Goal: Contribute content: Contribute content

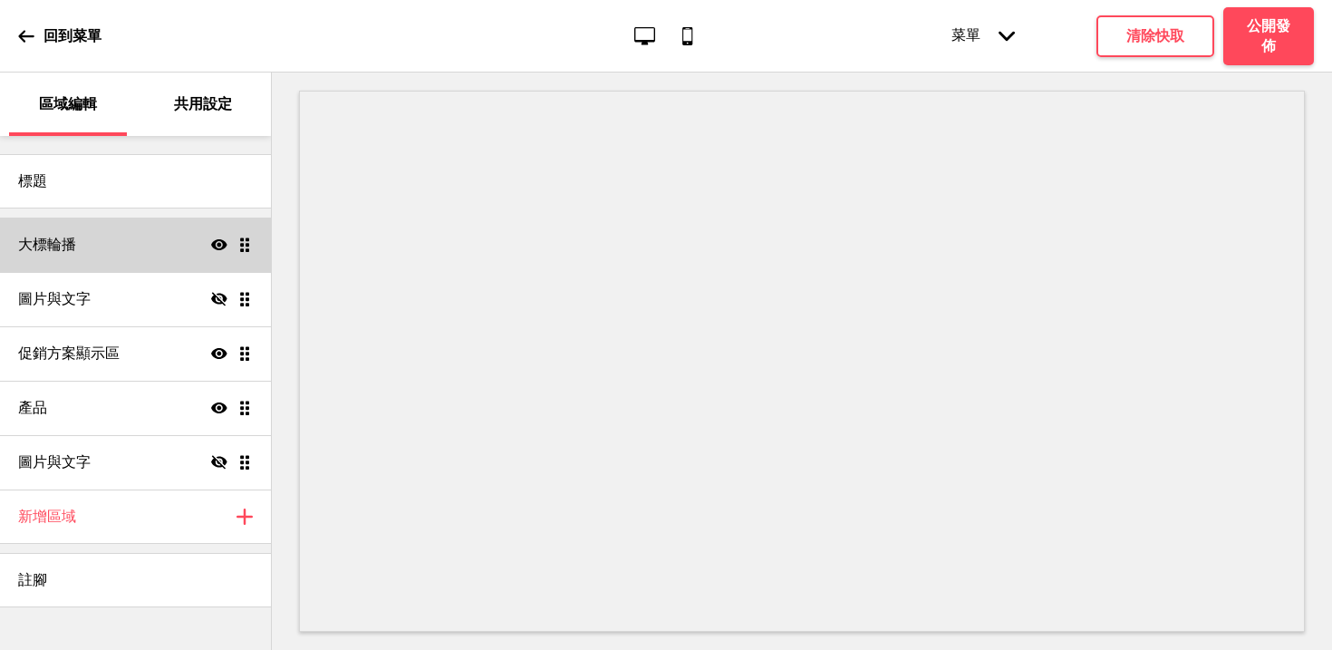
click at [142, 248] on div "大標輪播 顯示 拖曳" at bounding box center [135, 244] width 271 height 54
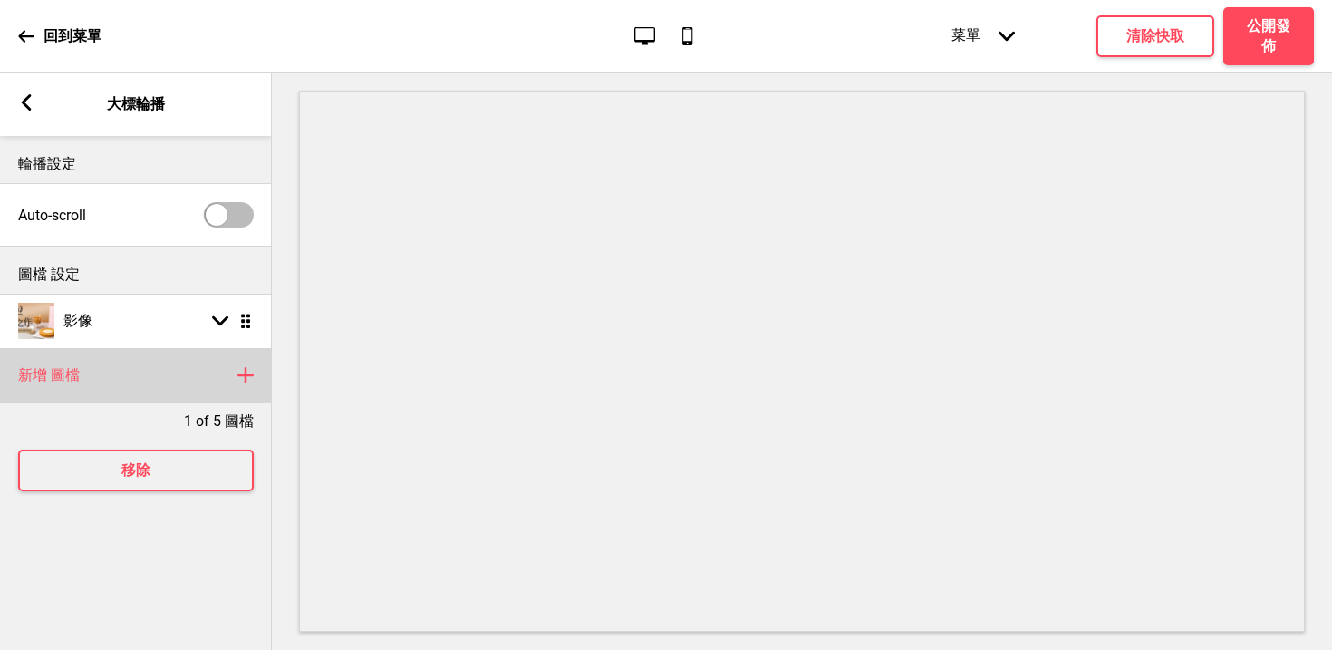
click at [102, 371] on div "新增 圖檔 加上" at bounding box center [136, 375] width 272 height 54
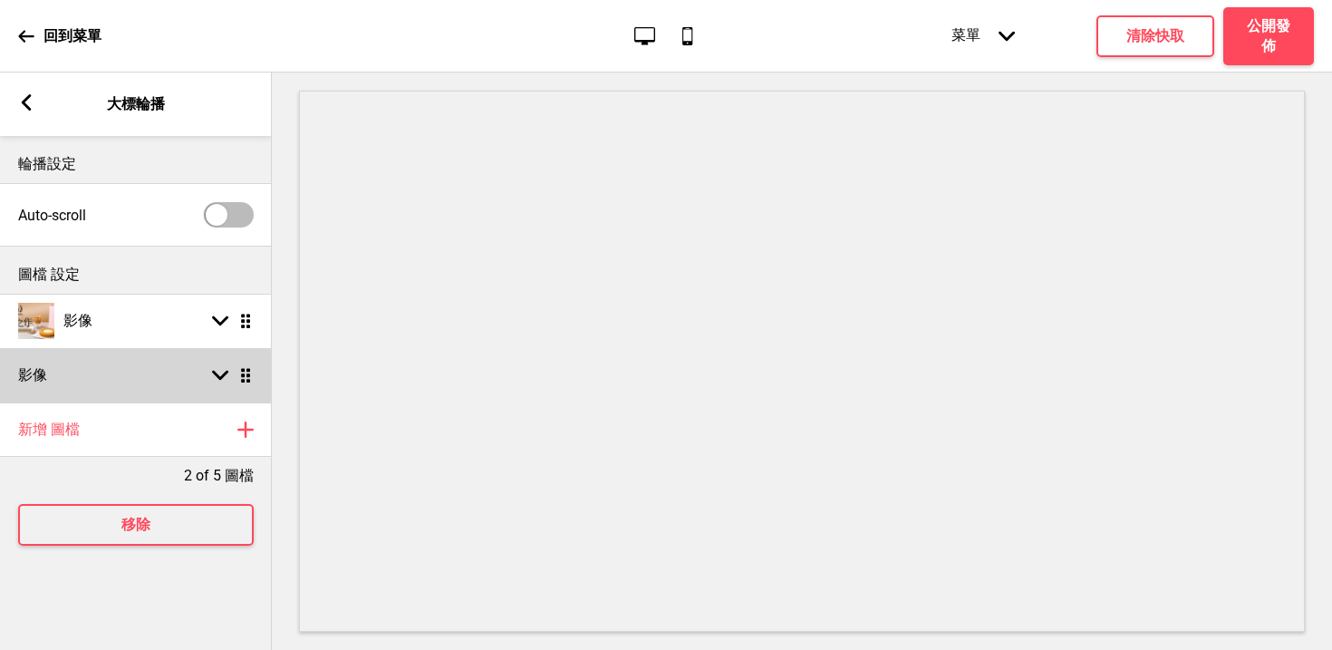
click at [138, 371] on div "影像 箭頭down 拖曳" at bounding box center [136, 375] width 272 height 54
select select "right"
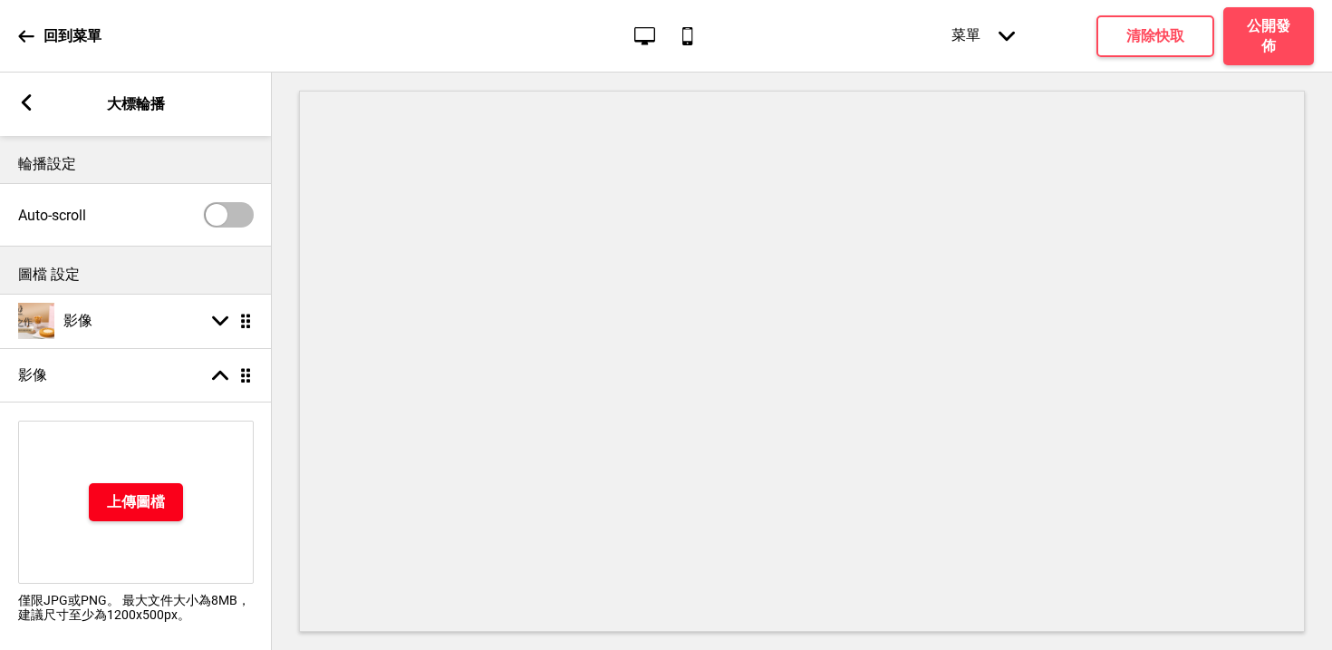
click at [115, 508] on h4 "上傳圖檔" at bounding box center [136, 502] width 58 height 20
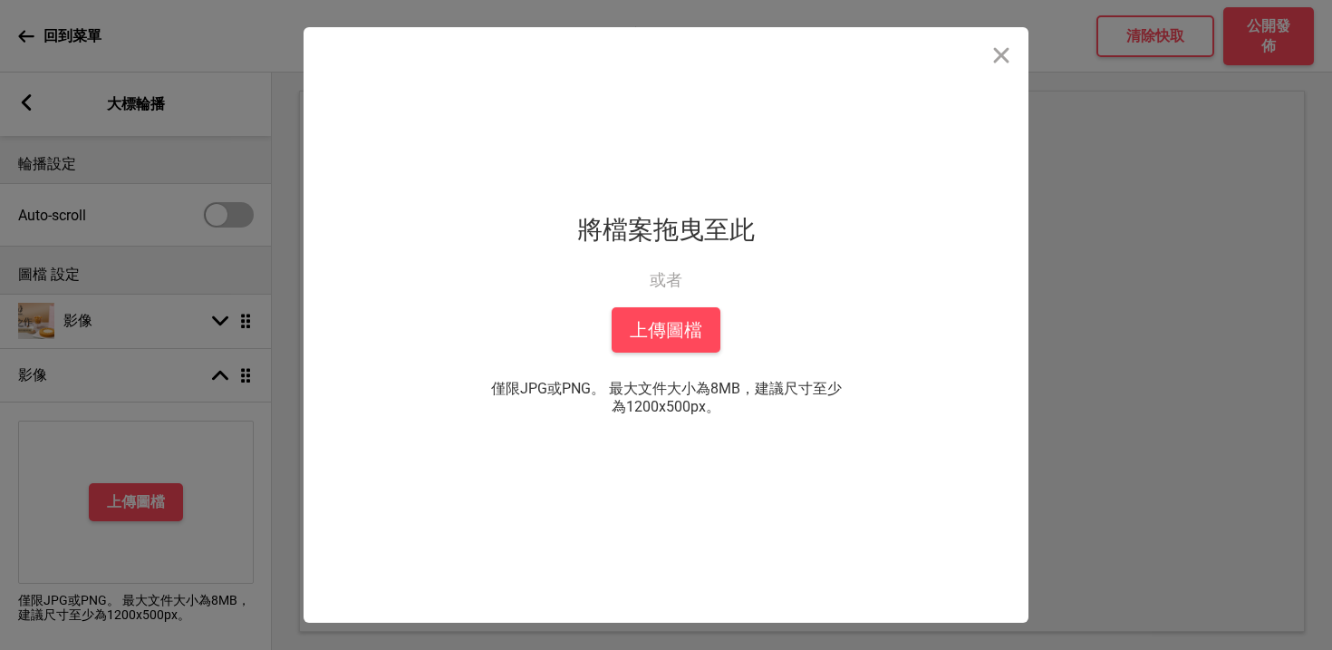
click at [638, 365] on div "拖放檔案到這裡 將檔案拖曳至此 或者 從你的本機中上傳 上傳圖檔 僅限JPG或PNG。 最大文件大小為8MB，建議尺寸至少為1200x500px。 你也可以選自" at bounding box center [665, 324] width 453 height 595
click at [655, 343] on button "上傳圖檔" at bounding box center [666, 329] width 109 height 45
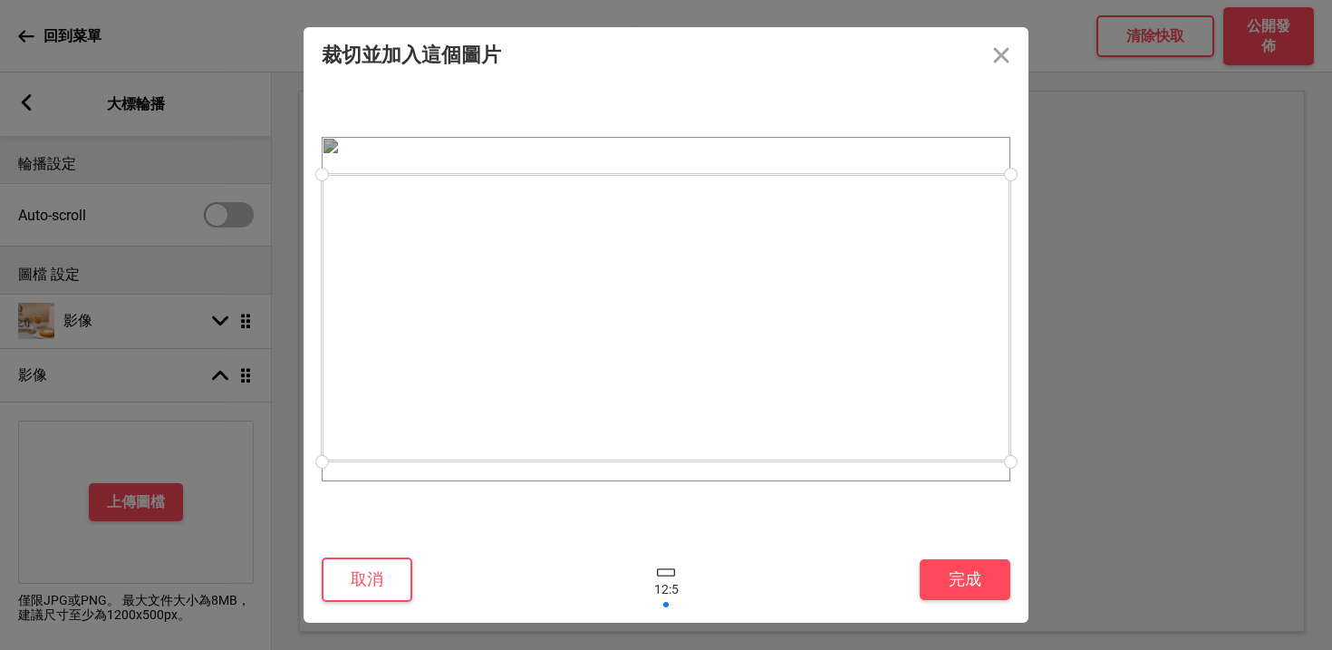
click at [778, 357] on div at bounding box center [666, 317] width 689 height 287
click at [958, 584] on button "完成" at bounding box center [965, 579] width 91 height 41
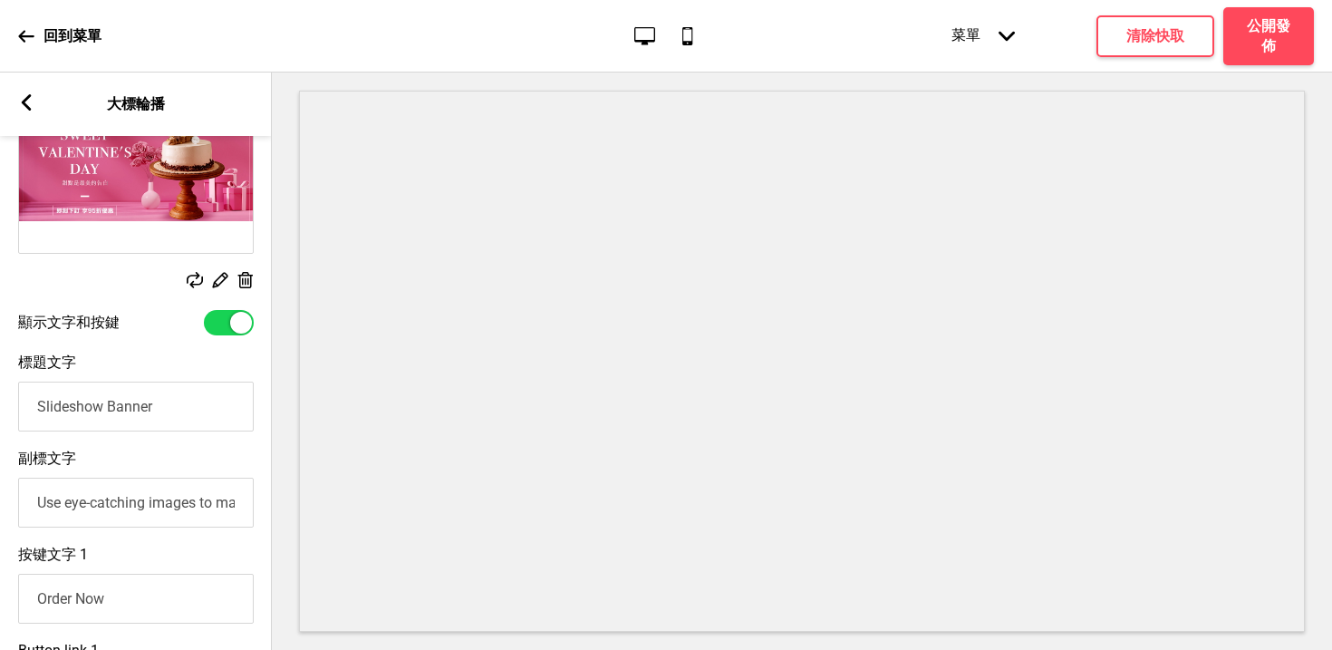
scroll to position [342, 0]
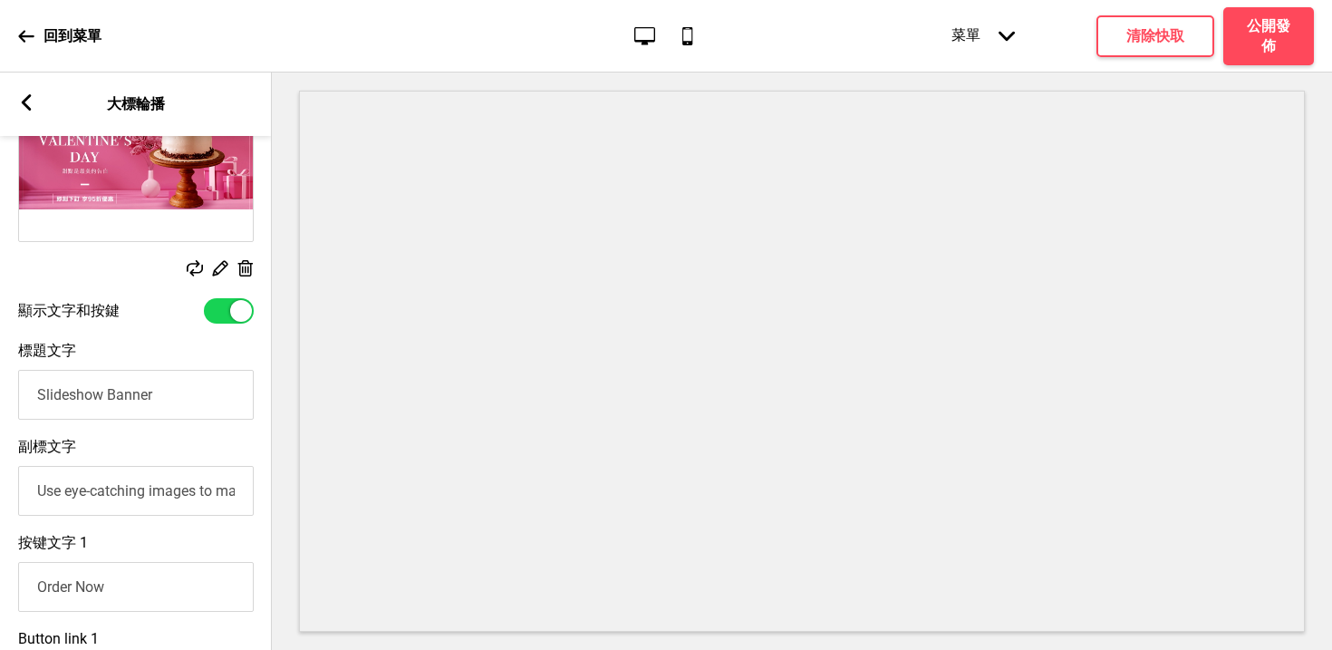
click at [183, 402] on input "Slideshow Banner" at bounding box center [136, 395] width 236 height 50
click at [166, 496] on input "Use eye-catching images to make a strong first impression of your brand" at bounding box center [136, 491] width 236 height 50
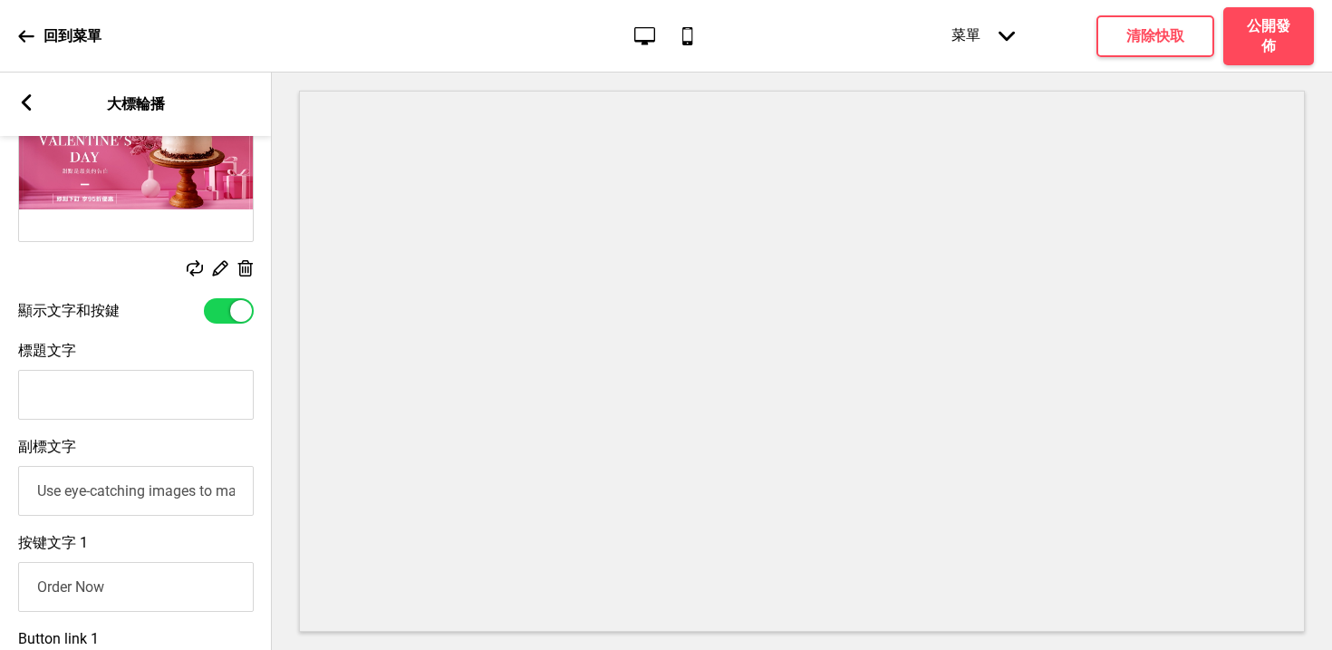
click at [166, 496] on input "Use eye-catching images to make a strong first impression of your brand" at bounding box center [136, 491] width 236 height 50
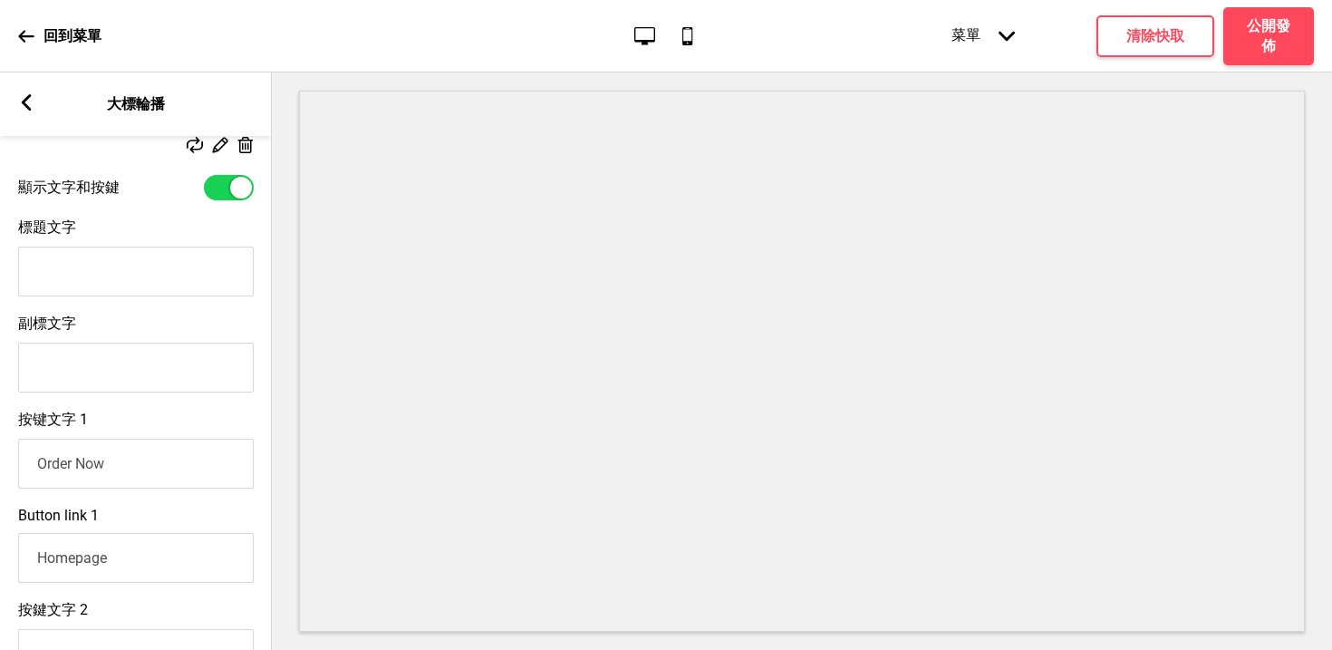
click at [149, 475] on input "Order Now" at bounding box center [136, 464] width 236 height 50
click at [136, 558] on input "Homepage" at bounding box center [136, 558] width 236 height 50
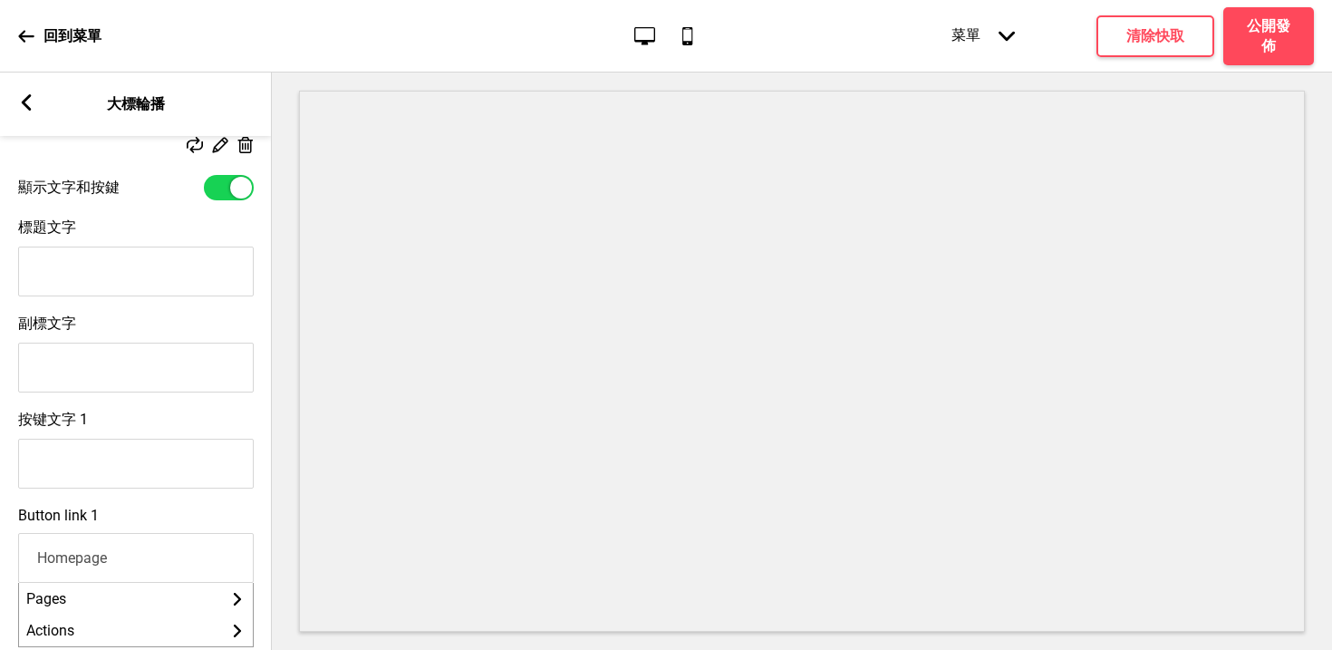
click at [136, 558] on input "Homepage" at bounding box center [136, 558] width 236 height 50
click at [193, 526] on div "Button link 1 Pages 箭頭right Actions 箭頭right" at bounding box center [136, 576] width 272 height 159
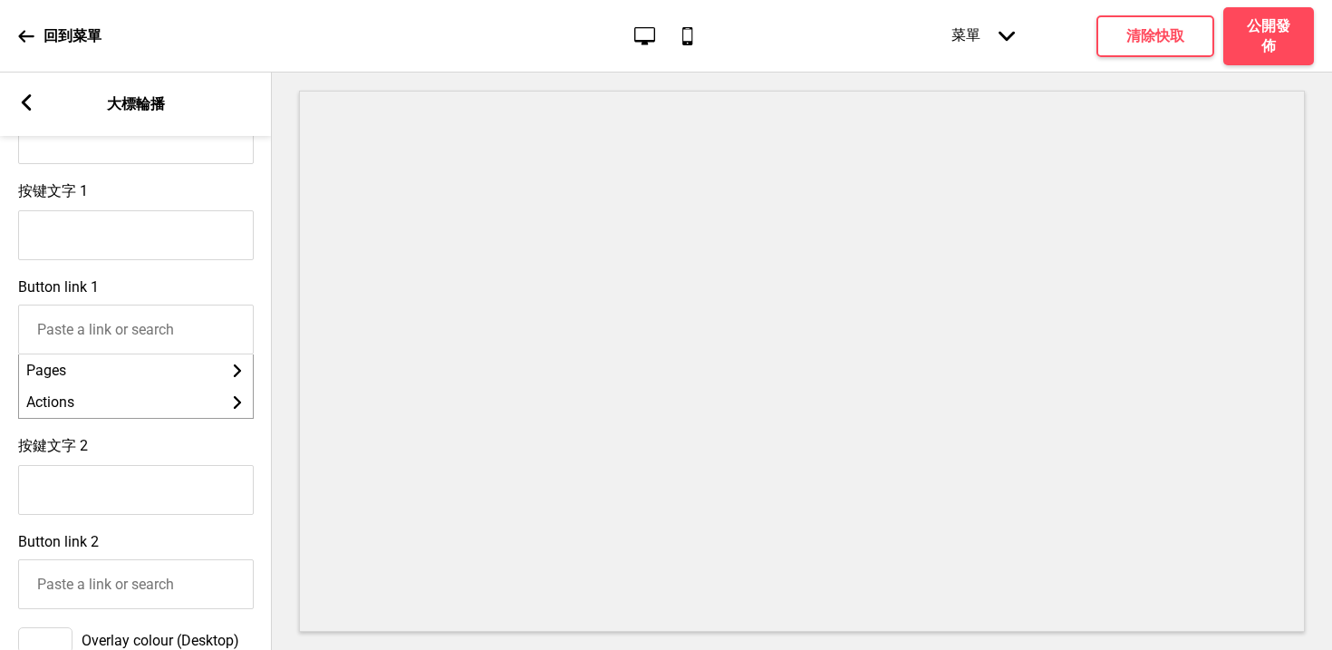
scroll to position [659, 0]
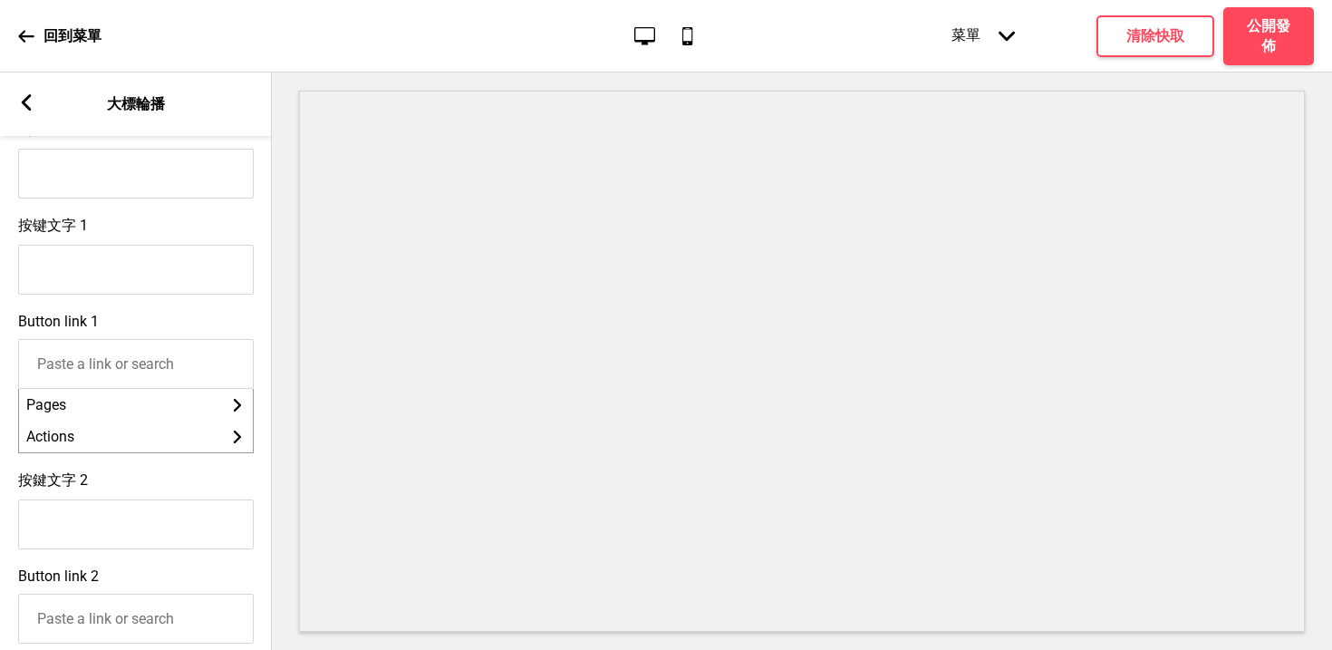
click at [34, 327] on label "Button link 1" at bounding box center [58, 321] width 81 height 17
click at [34, 339] on input "Button link 1" at bounding box center [136, 364] width 236 height 50
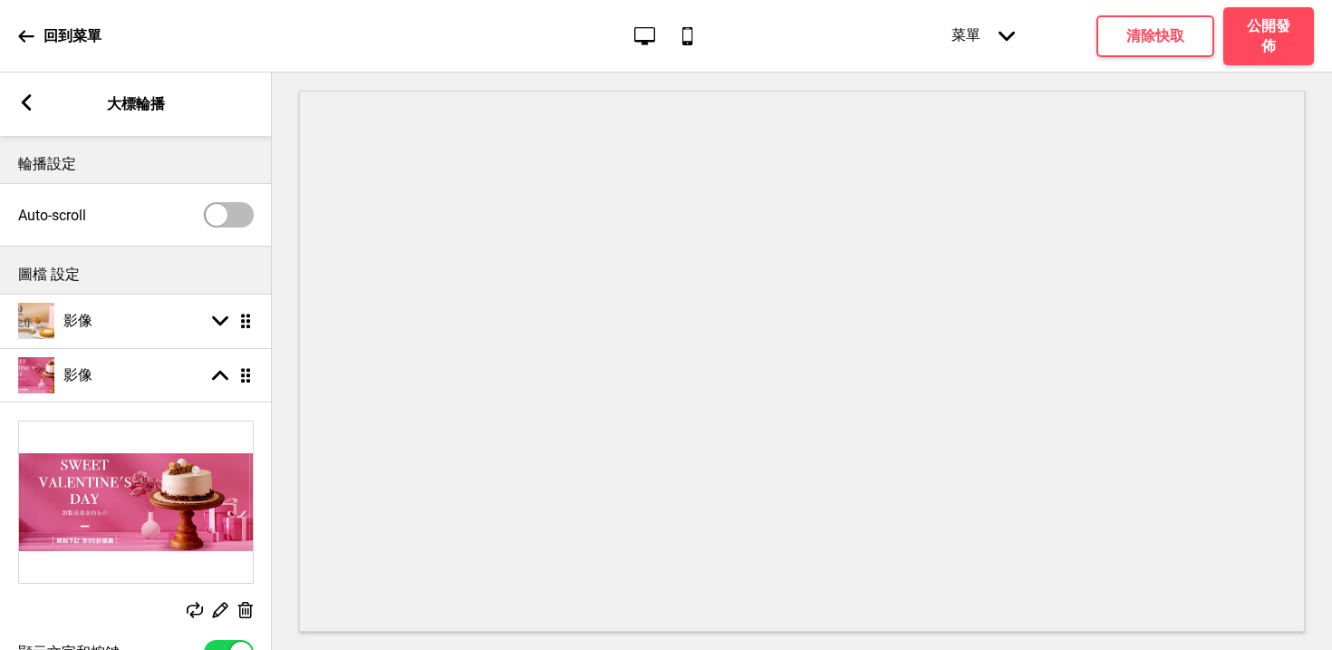
scroll to position [144, 0]
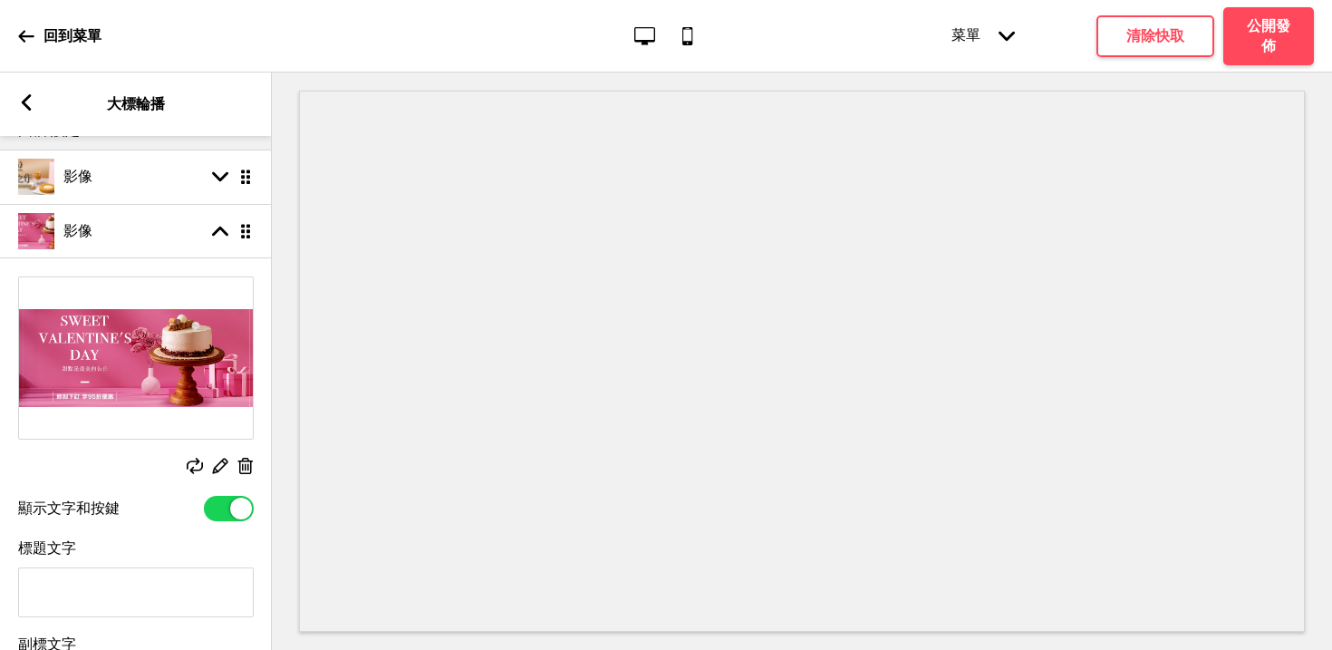
click at [222, 508] on div at bounding box center [229, 508] width 50 height 25
checkbox input "false"
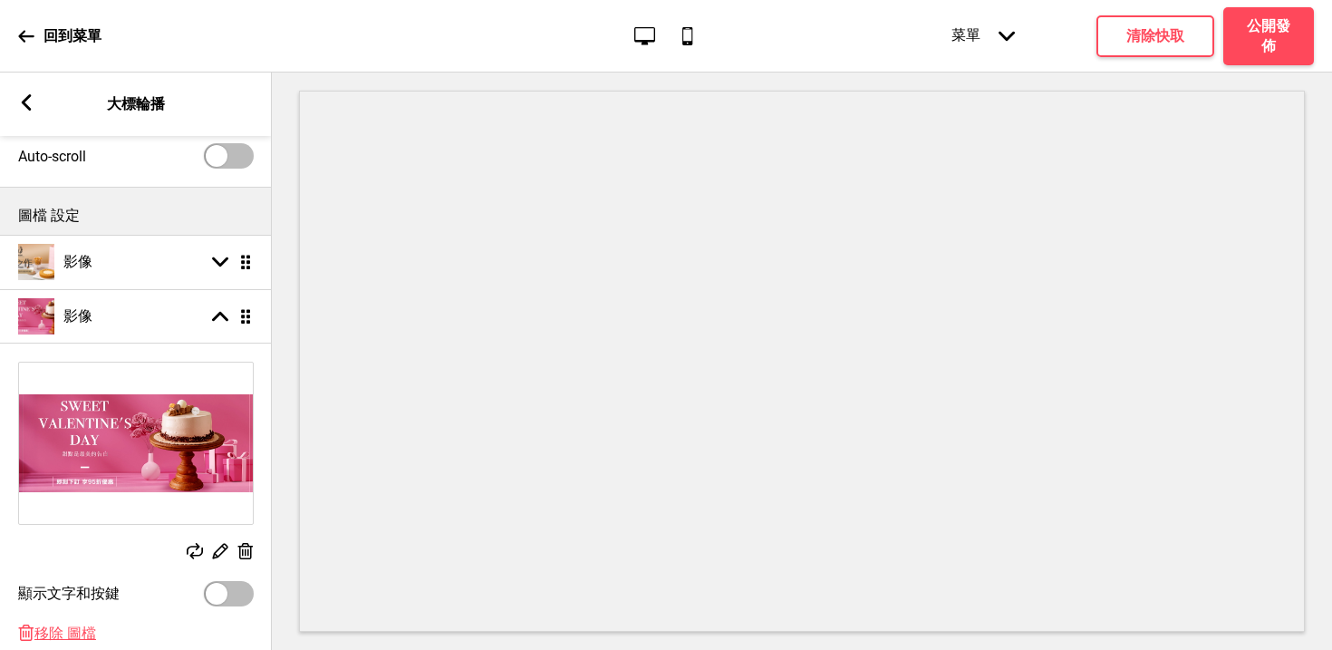
scroll to position [30, 0]
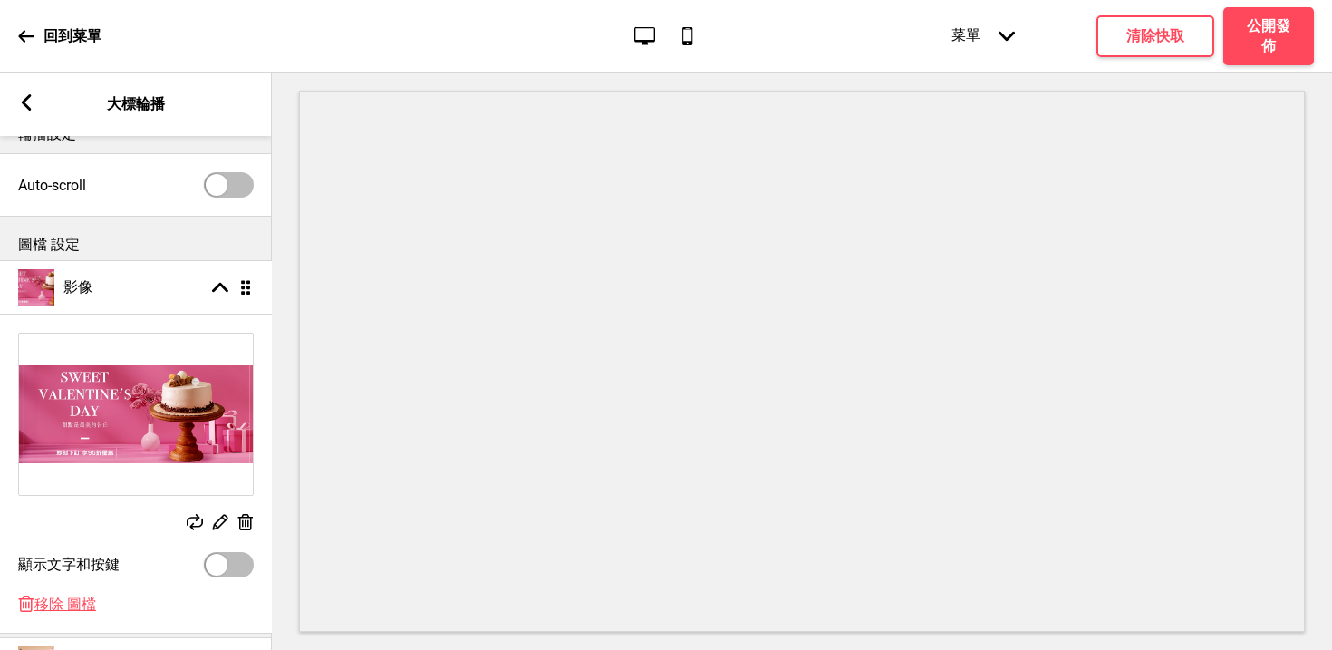
drag, startPoint x: 241, startPoint y: 339, endPoint x: 241, endPoint y: 281, distance: 58.0
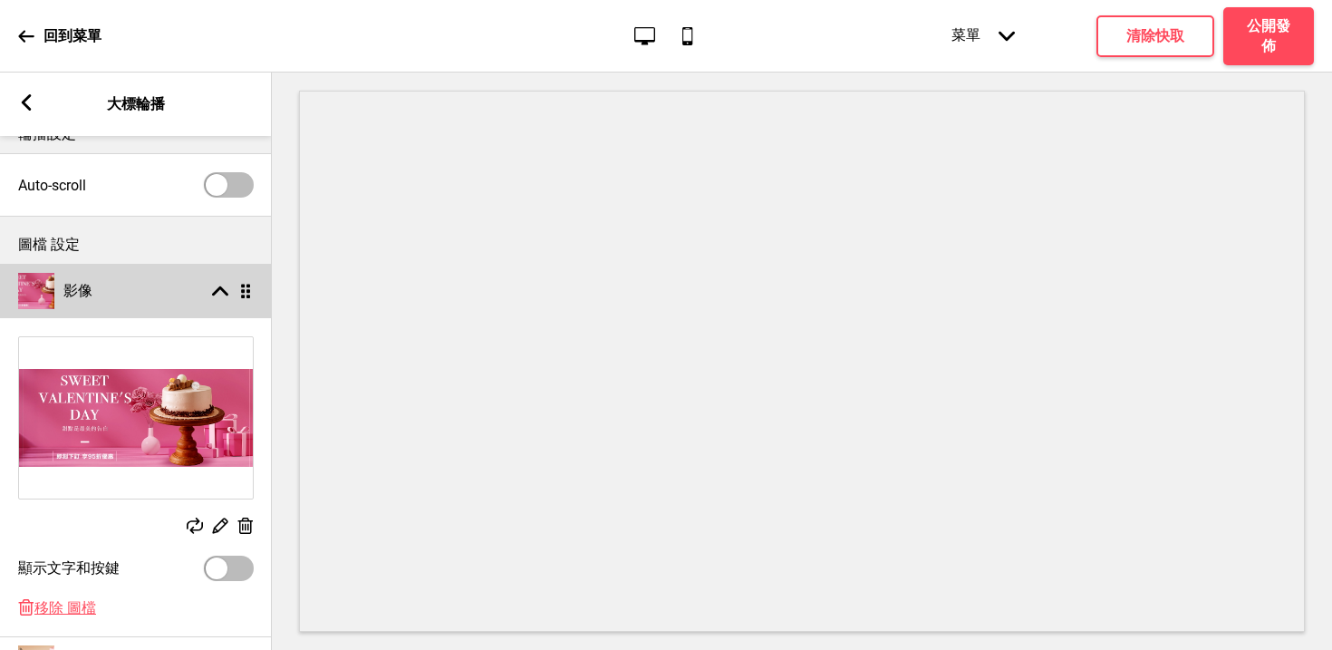
click at [216, 286] on rect at bounding box center [220, 291] width 16 height 16
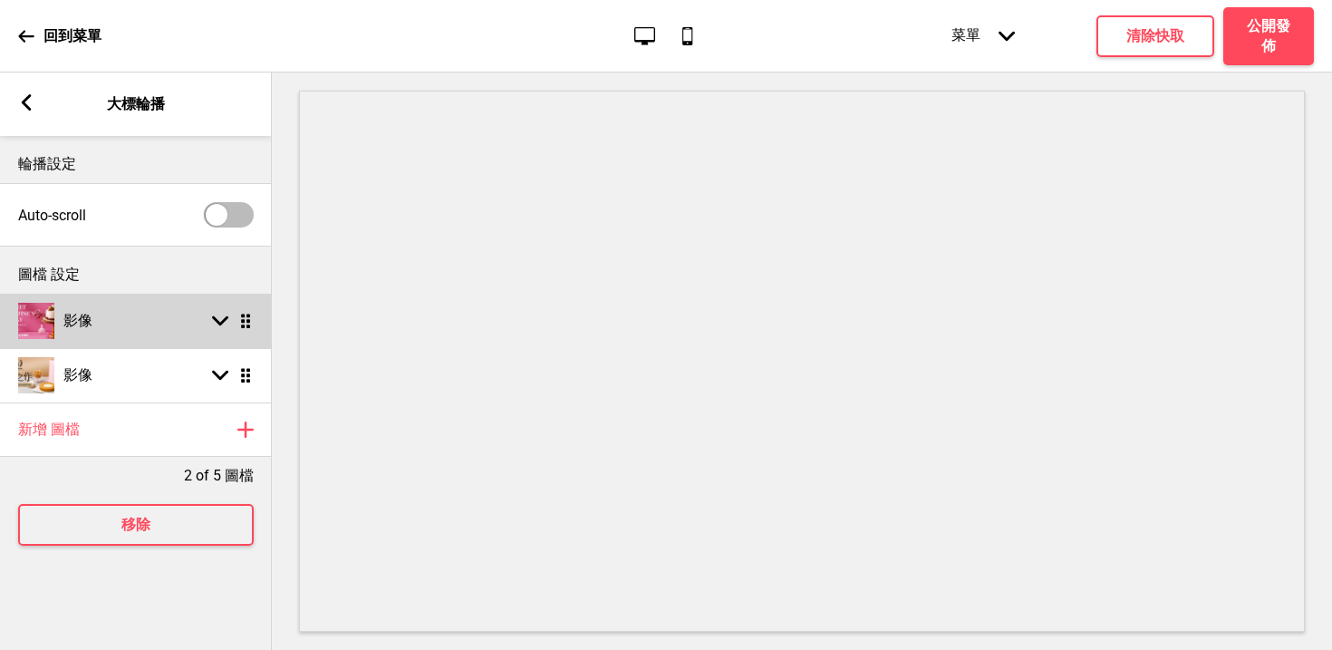
scroll to position [0, 0]
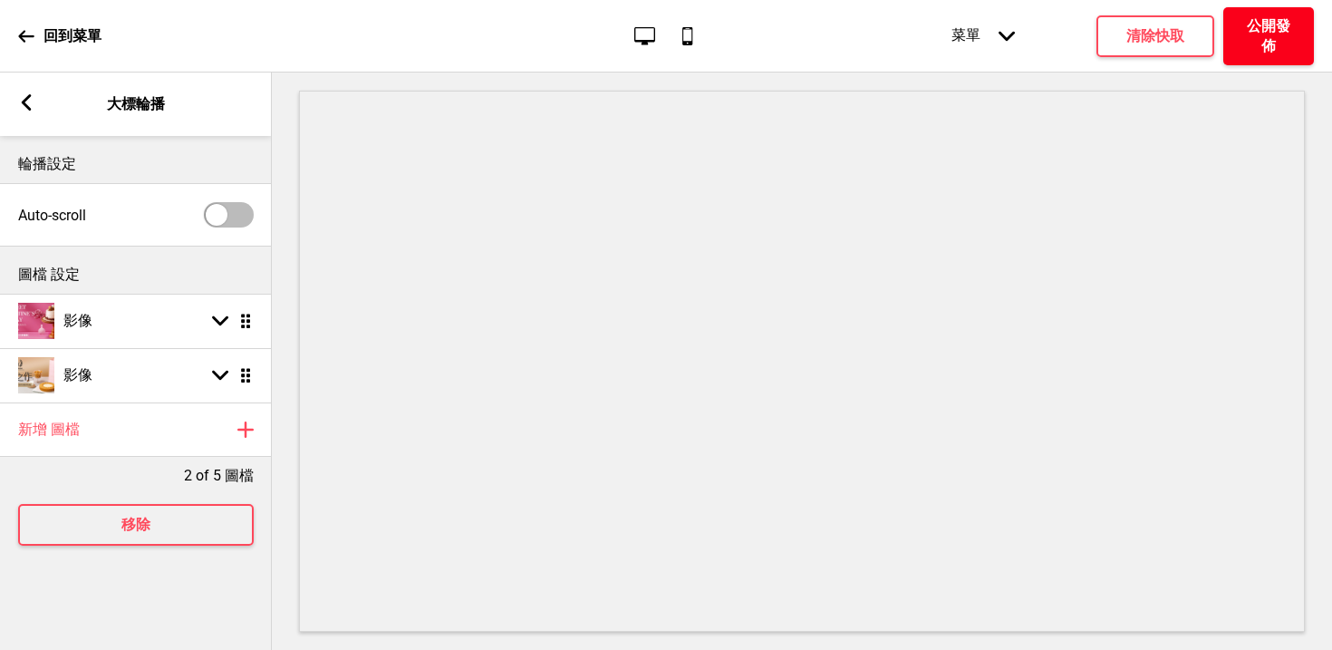
click at [1256, 33] on h4 "公開發佈" at bounding box center [1268, 36] width 54 height 40
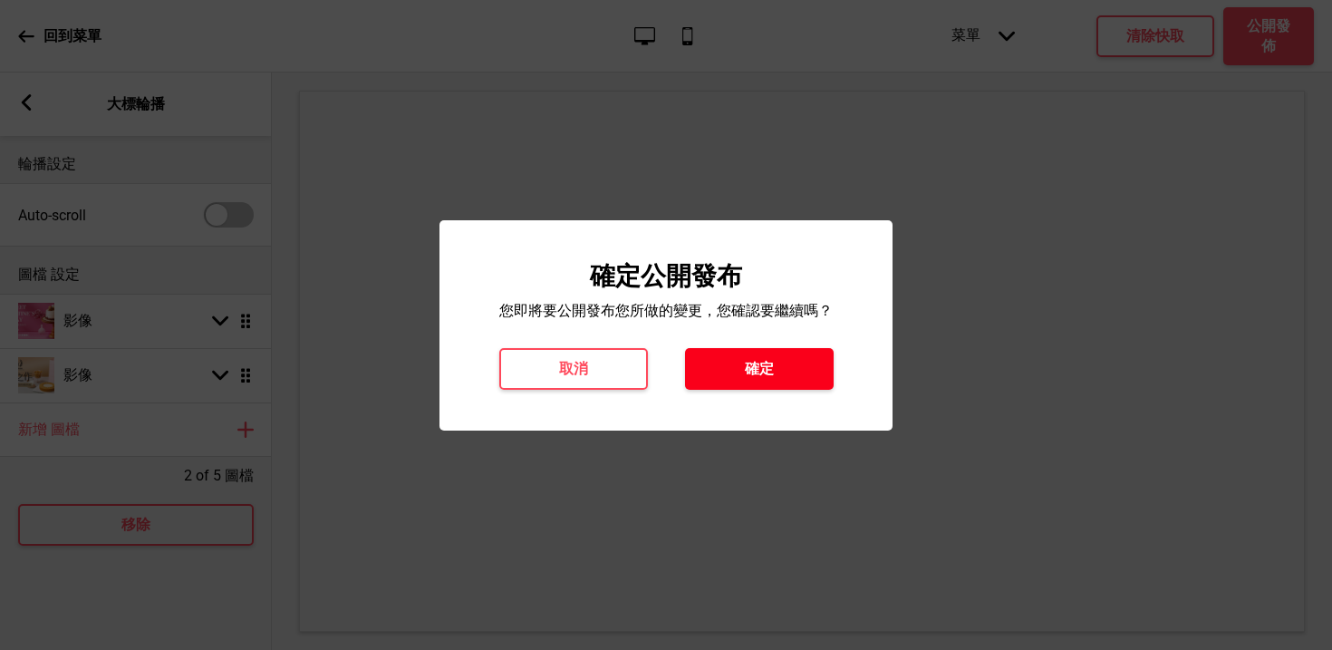
click at [801, 356] on button "確定" at bounding box center [759, 369] width 149 height 42
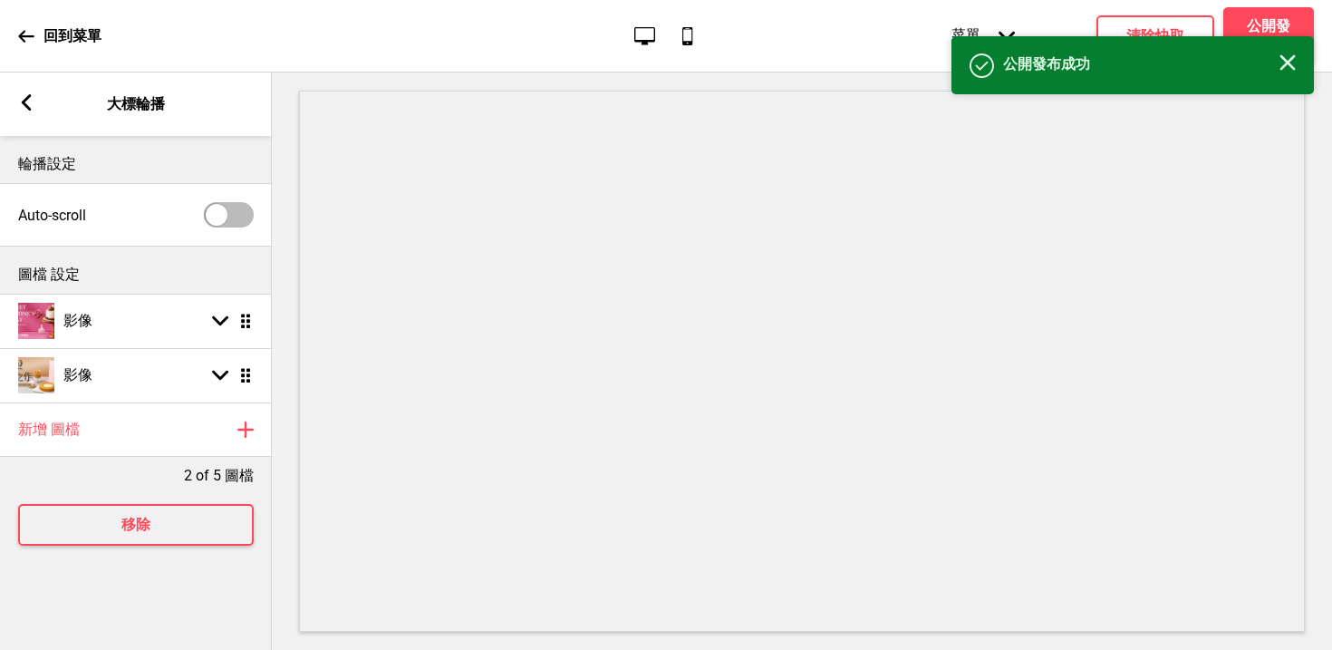
click at [20, 34] on icon at bounding box center [25, 36] width 15 height 12
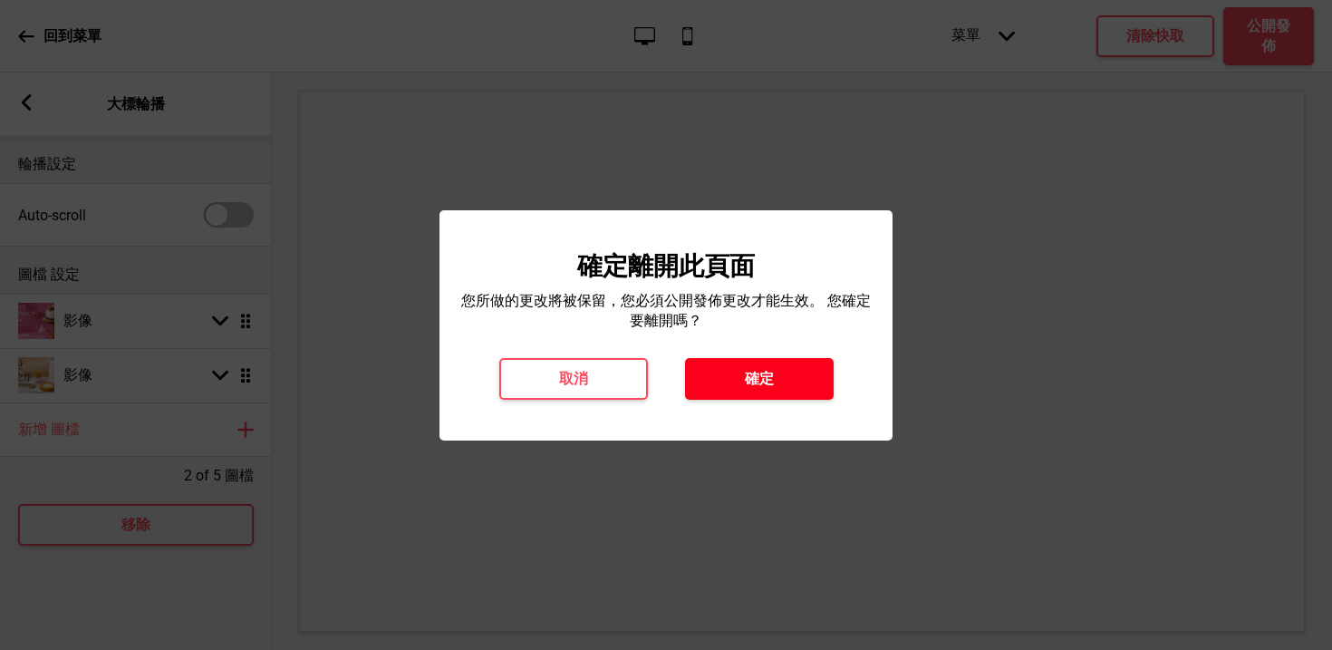
click at [762, 393] on button "確定" at bounding box center [759, 379] width 149 height 42
